Goal: Task Accomplishment & Management: Use online tool/utility

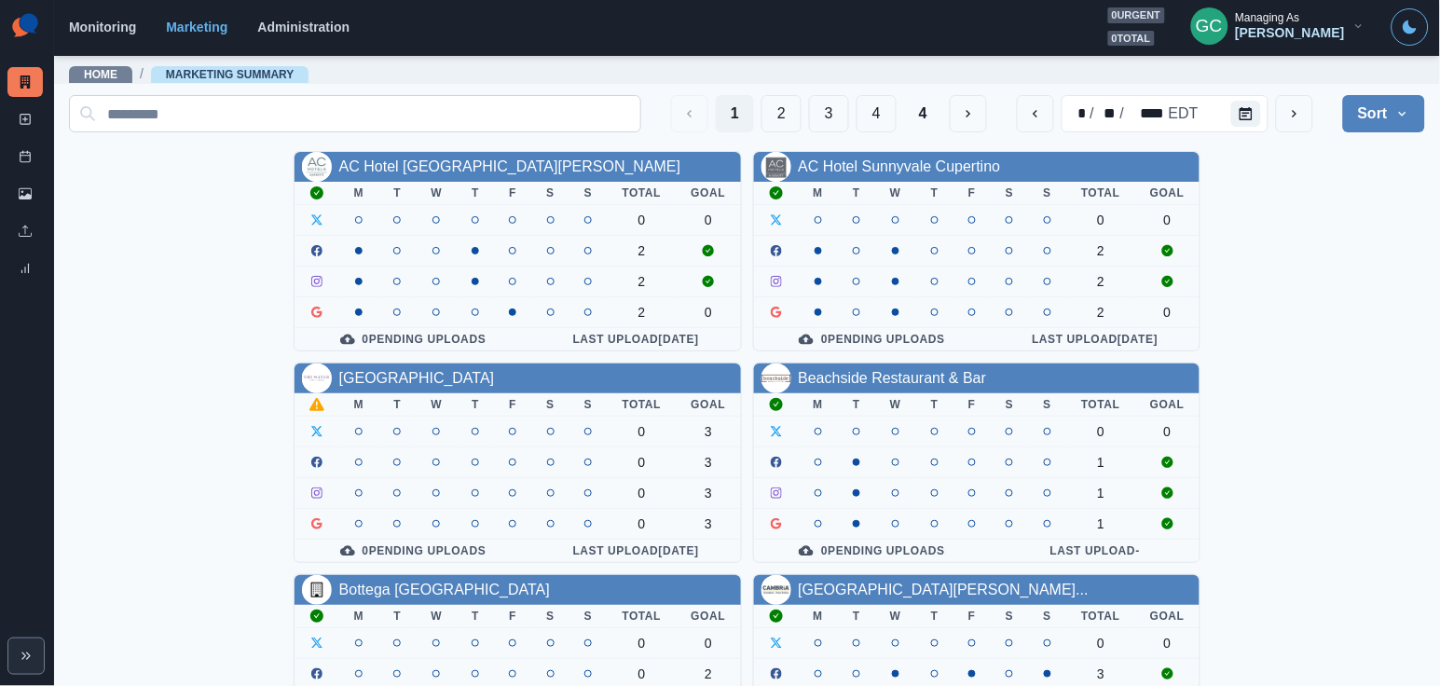
click at [297, 113] on input at bounding box center [355, 113] width 572 height 37
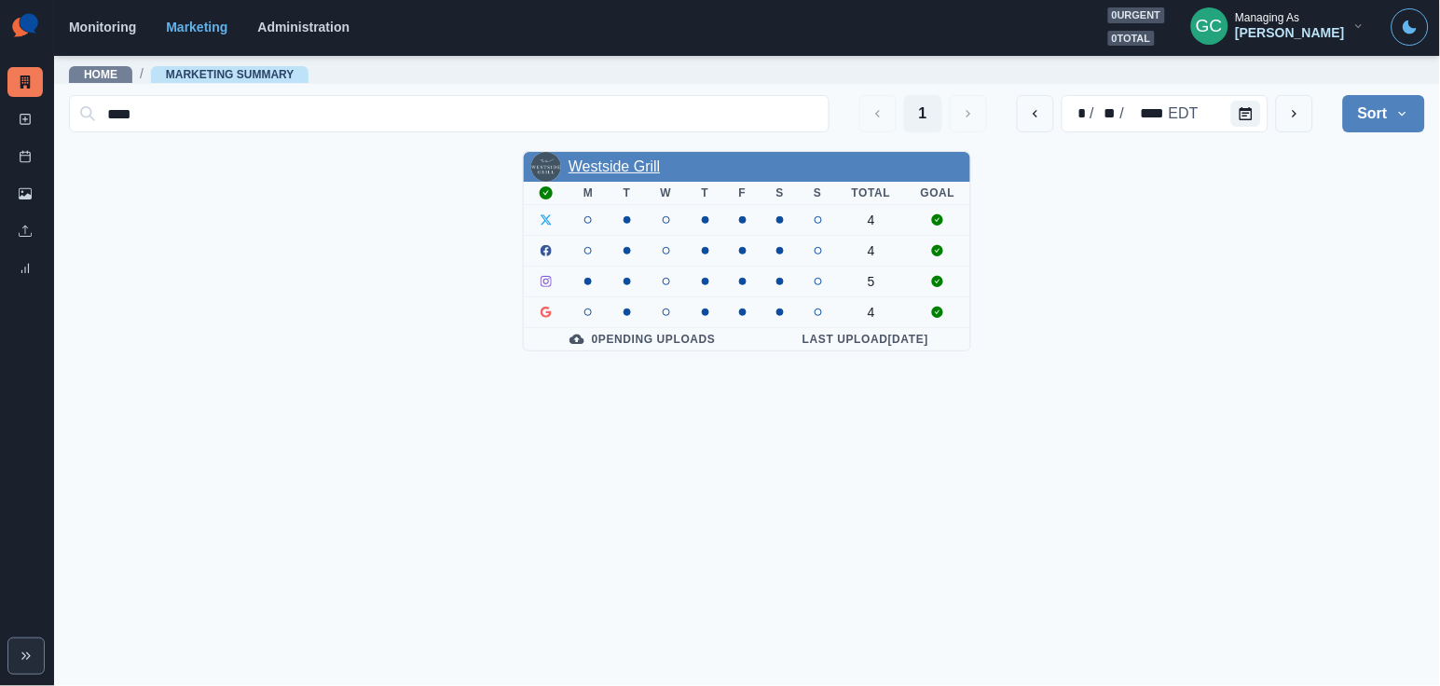
type input "****"
click at [595, 171] on link "Westside Grill" at bounding box center [613, 166] width 91 height 16
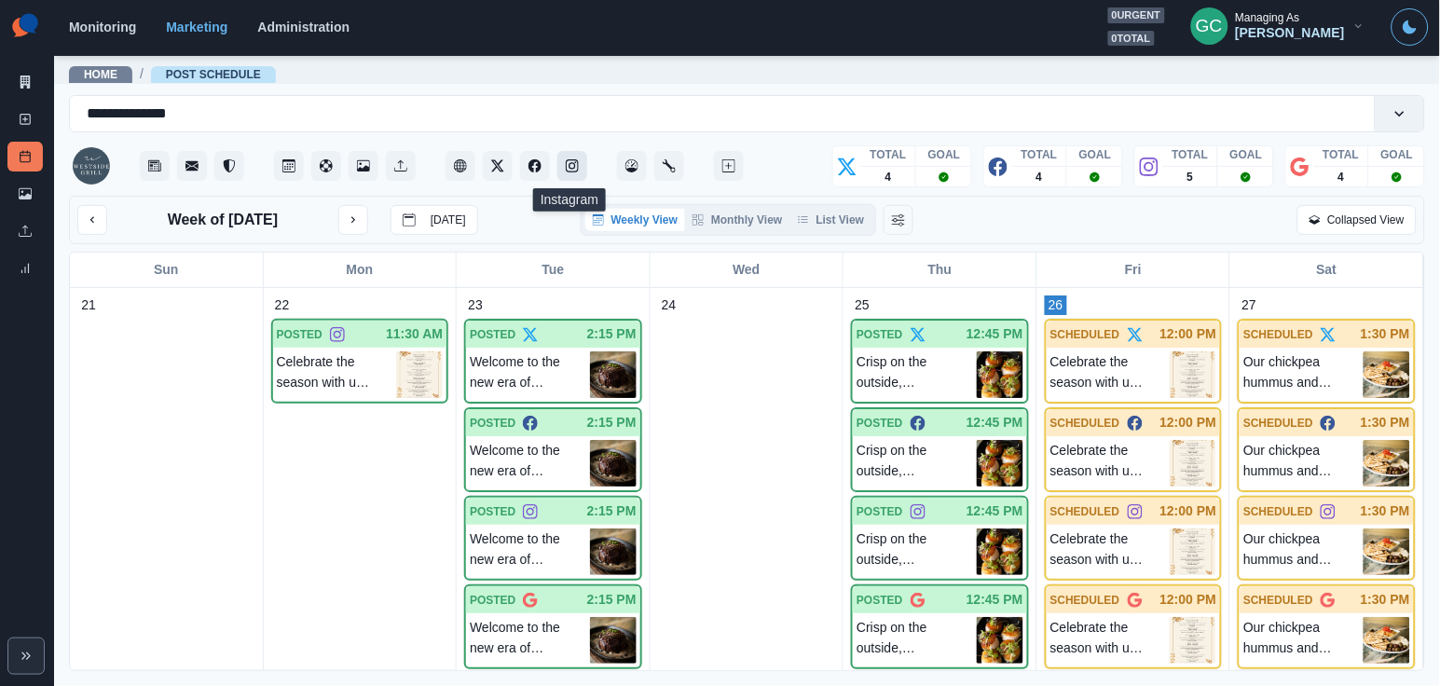
click at [575, 167] on icon "Instagram" at bounding box center [572, 165] width 13 height 13
click at [22, 115] on icon at bounding box center [25, 119] width 13 height 13
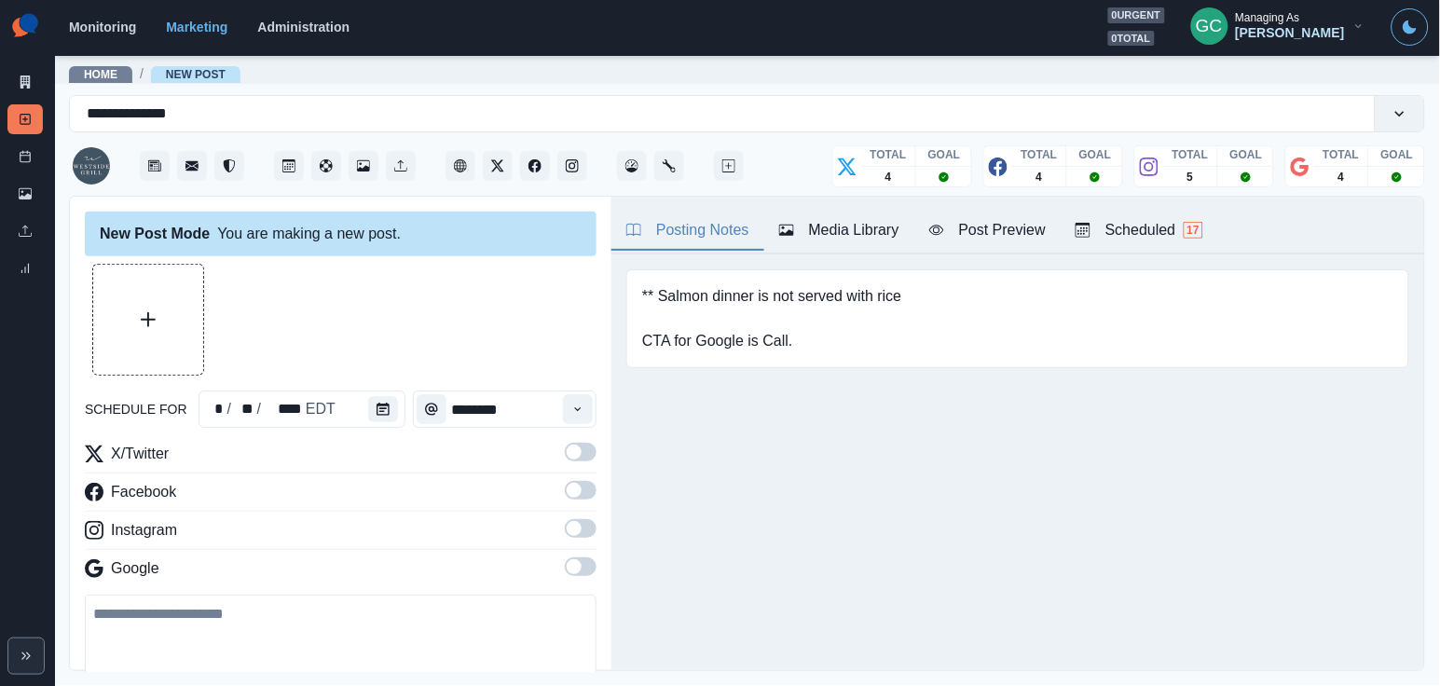
click at [1216, 225] on button "Scheduled 17" at bounding box center [1138, 231] width 157 height 39
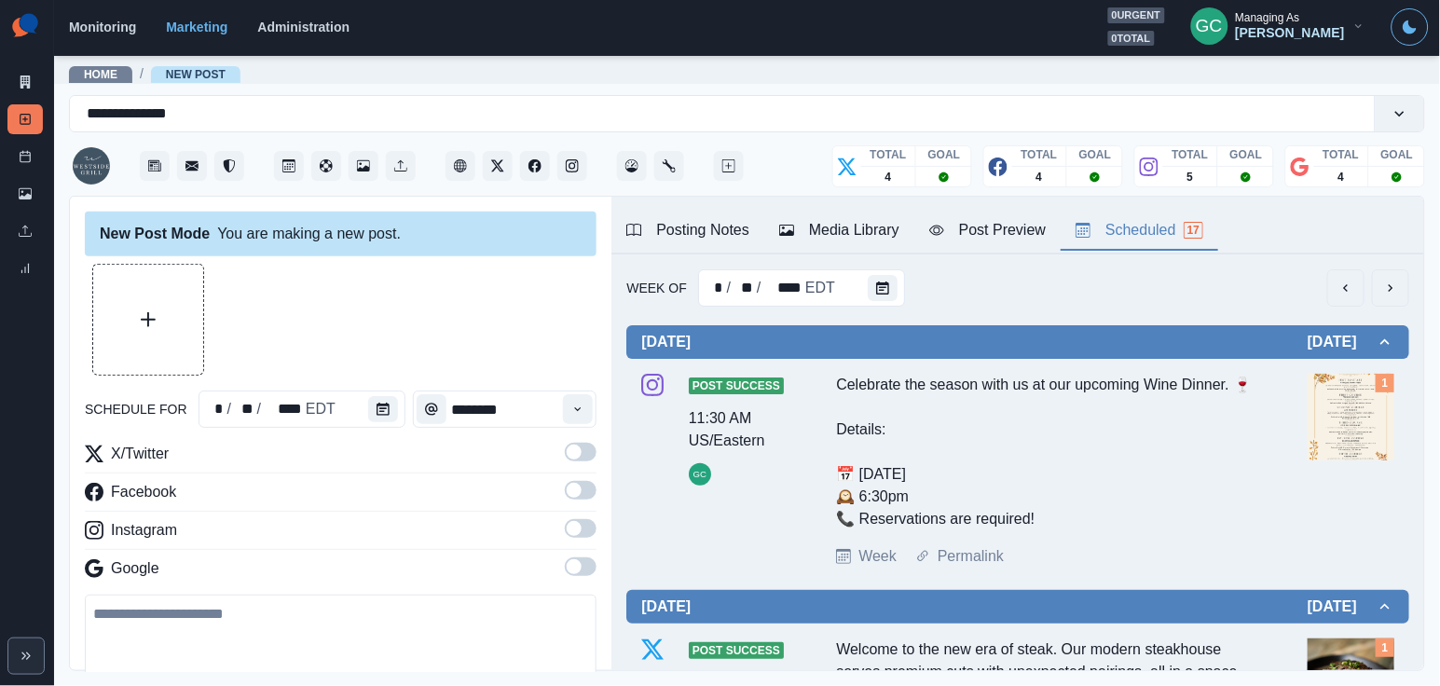
click at [1338, 411] on img at bounding box center [1350, 417] width 87 height 87
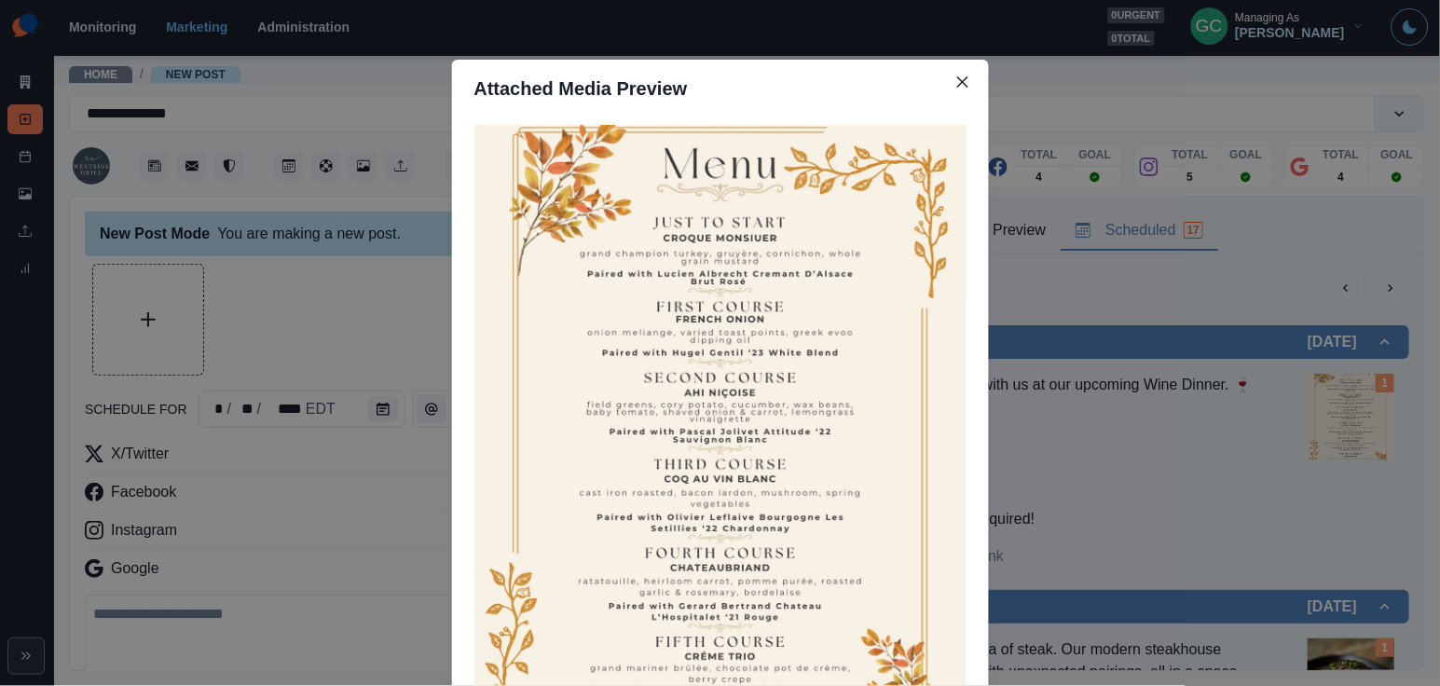
click at [1125, 316] on div "Attached Media Preview" at bounding box center [720, 343] width 1440 height 686
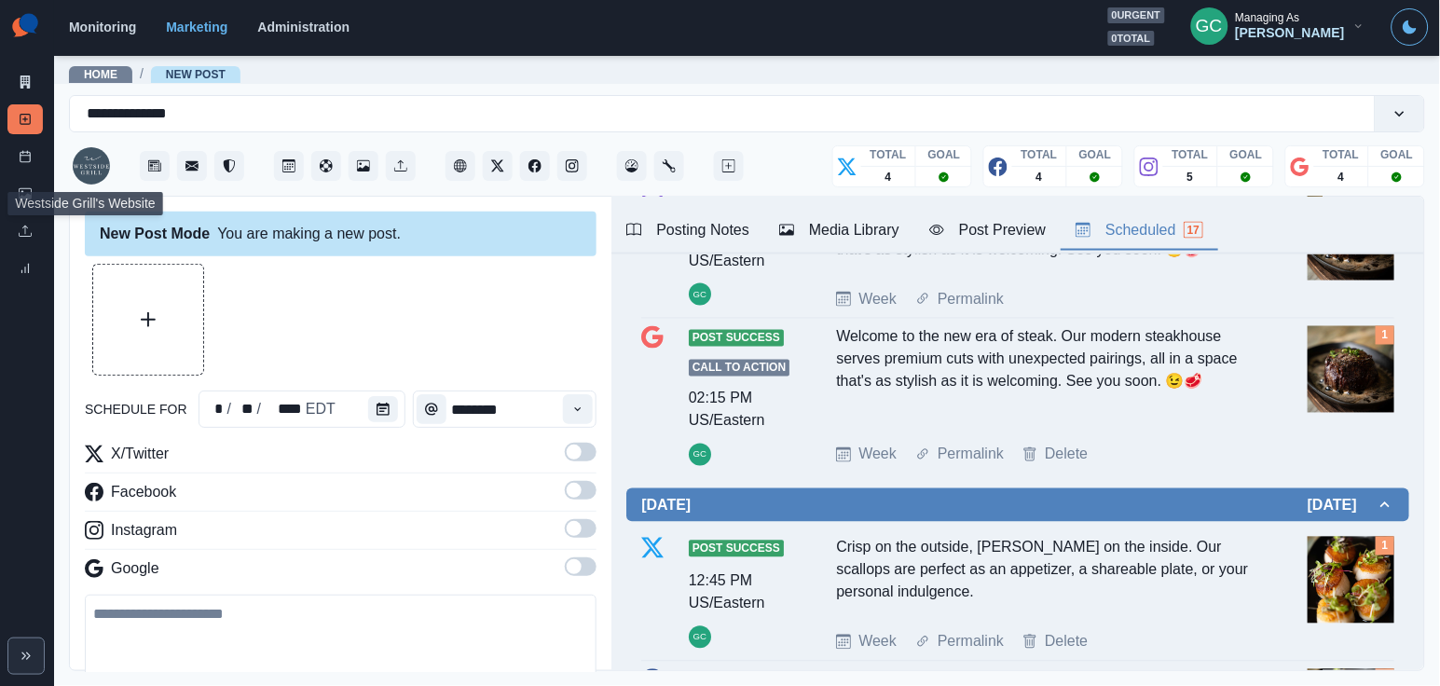
click at [78, 171] on img at bounding box center [91, 165] width 37 height 37
